Goal: Task Accomplishment & Management: Manage account settings

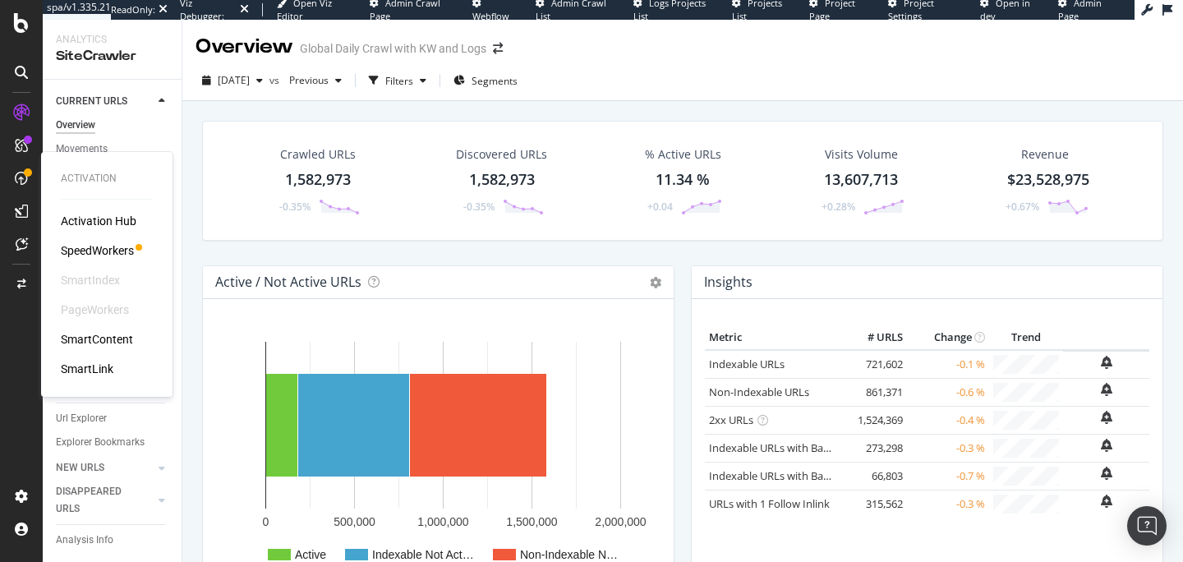
click at [106, 253] on div "SpeedWorkers" at bounding box center [97, 250] width 73 height 16
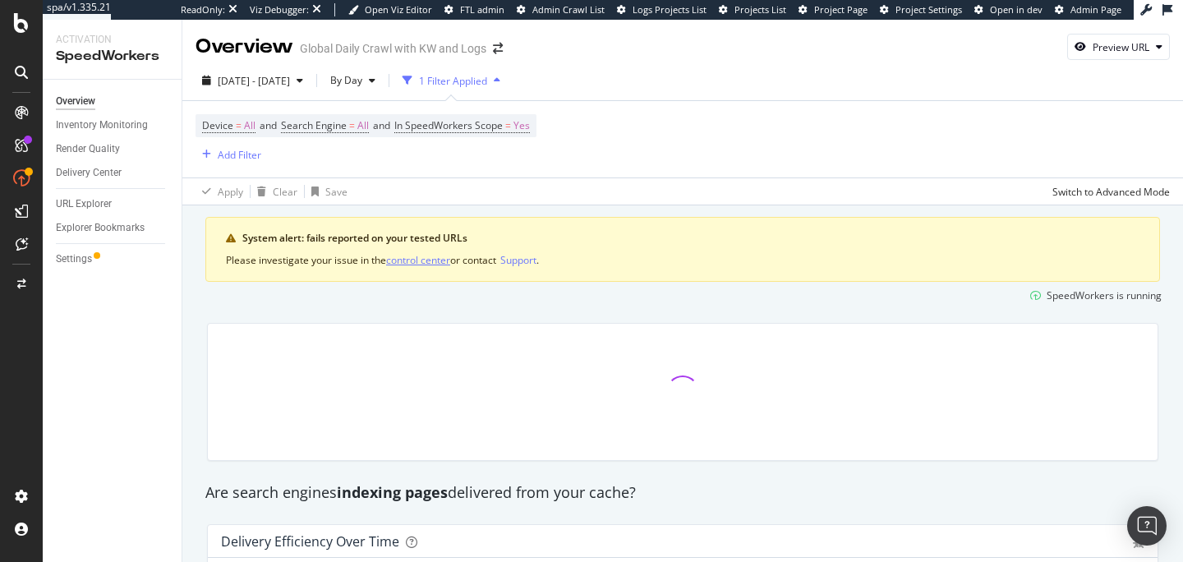
click at [445, 264] on div "control center" at bounding box center [418, 260] width 64 height 14
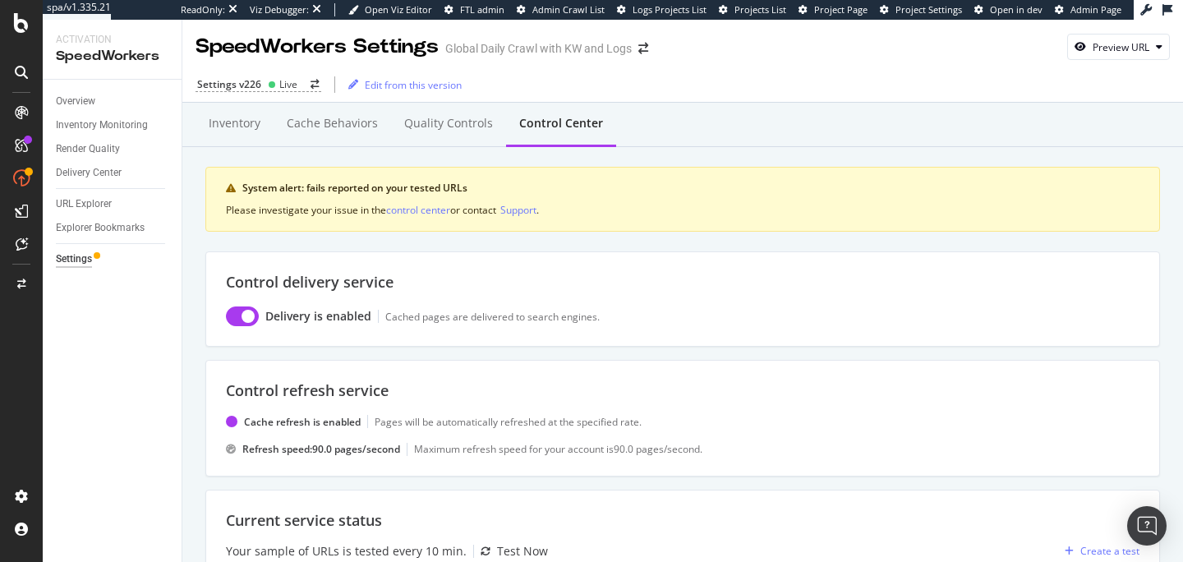
click at [85, 267] on div "Settings" at bounding box center [74, 259] width 36 height 17
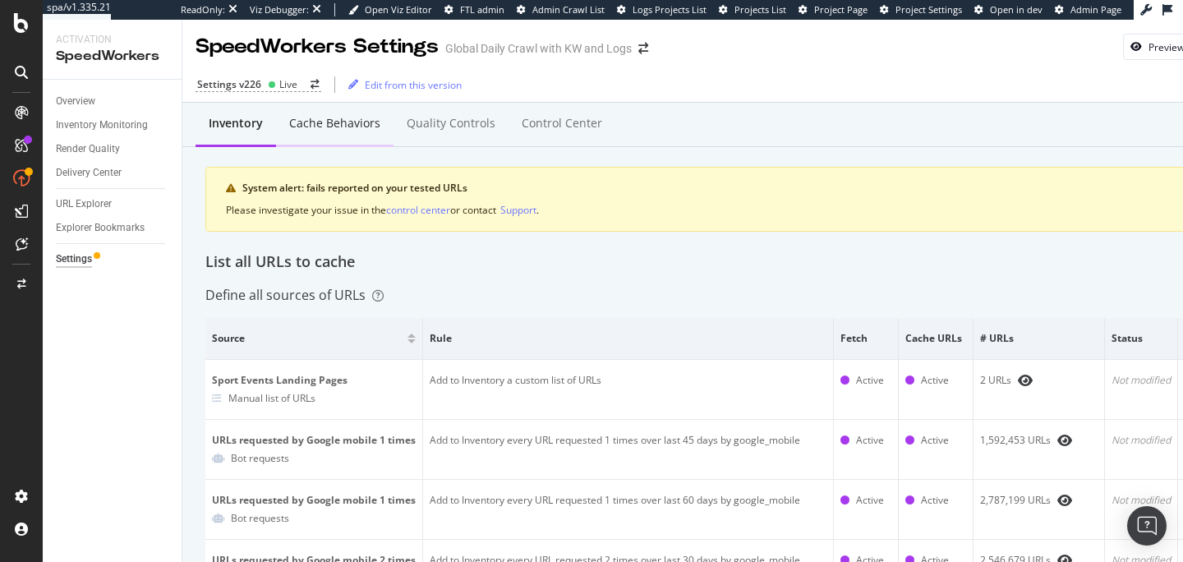
click at [337, 120] on div "Cache behaviors" at bounding box center [334, 123] width 91 height 16
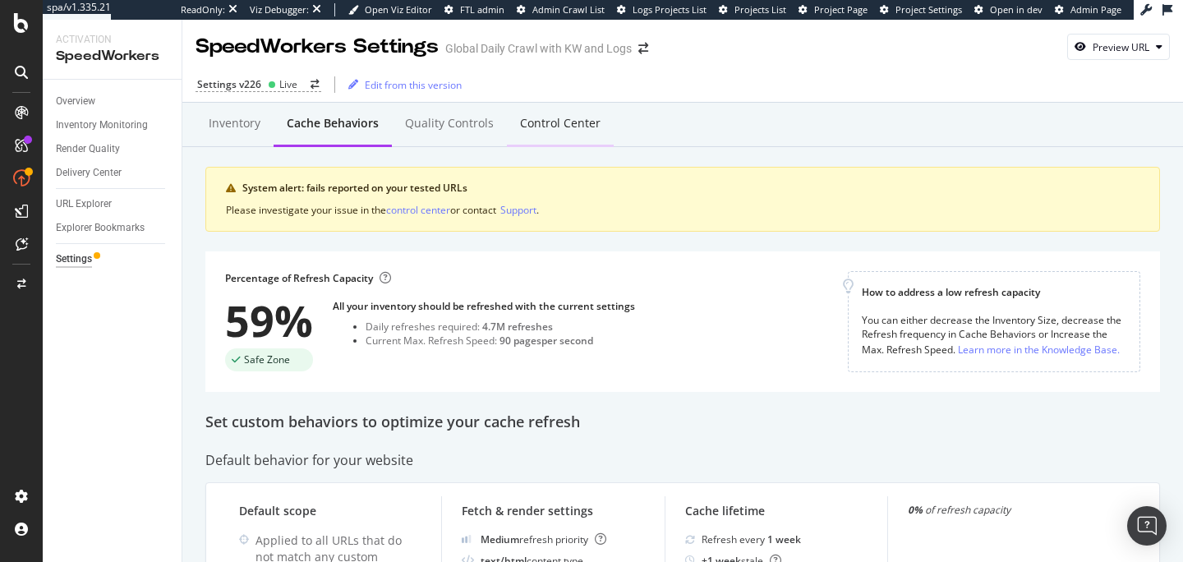
click at [561, 130] on div "Control Center" at bounding box center [560, 123] width 81 height 16
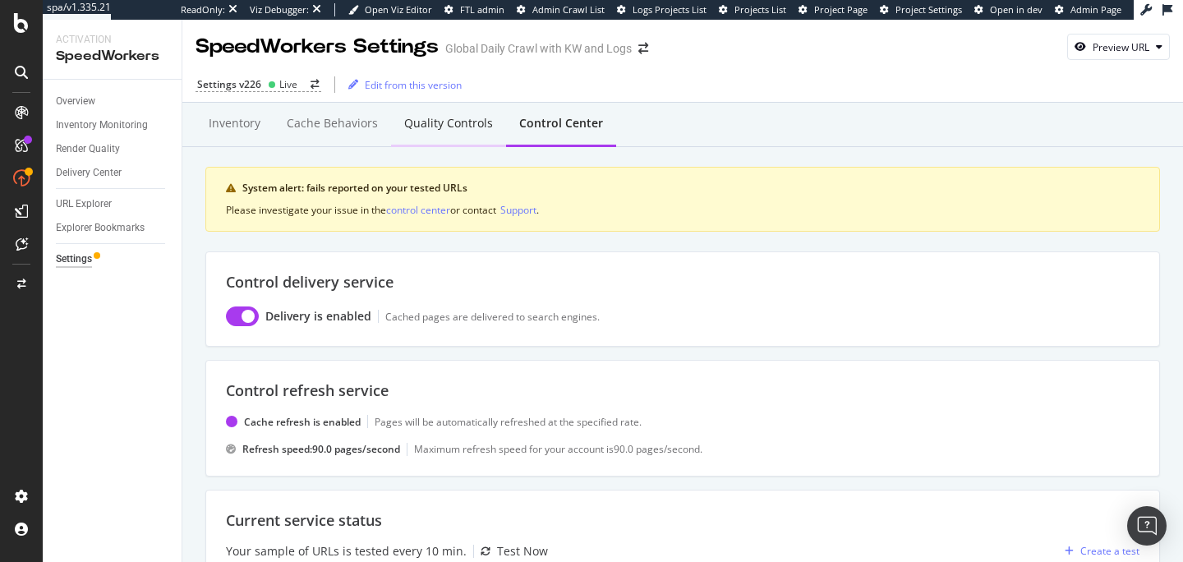
click at [448, 130] on div "Quality Controls" at bounding box center [448, 123] width 89 height 16
